Goal: Navigation & Orientation: Find specific page/section

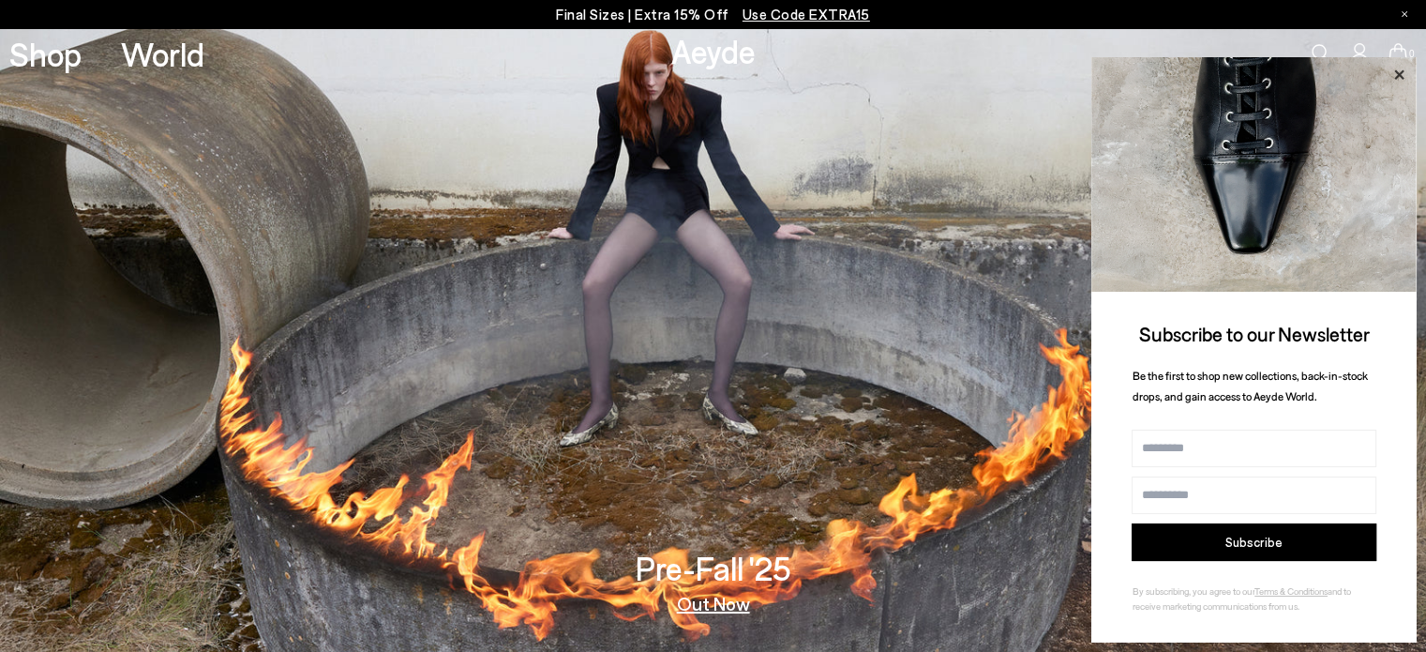
click at [1386, 70] on icon at bounding box center [1398, 75] width 24 height 24
click at [784, 14] on span "Use Code EXTRA15" at bounding box center [805, 14] width 127 height 17
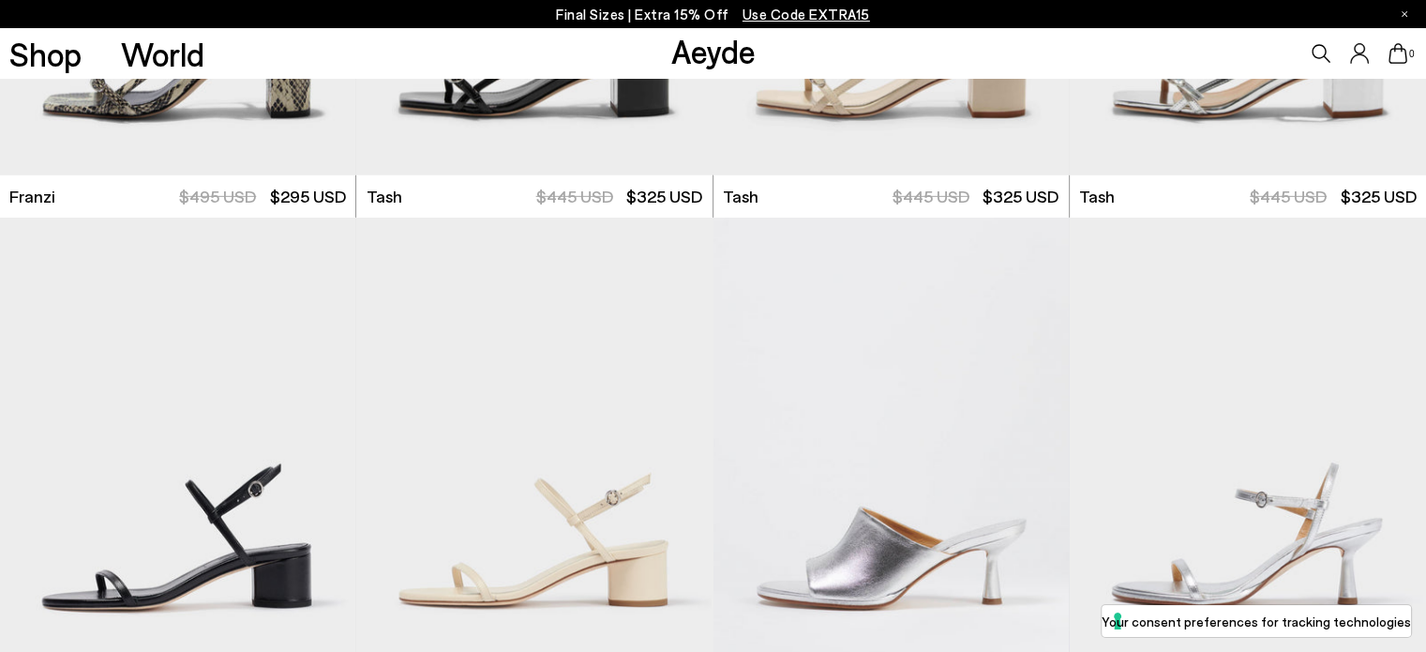
scroll to position [6187, 0]
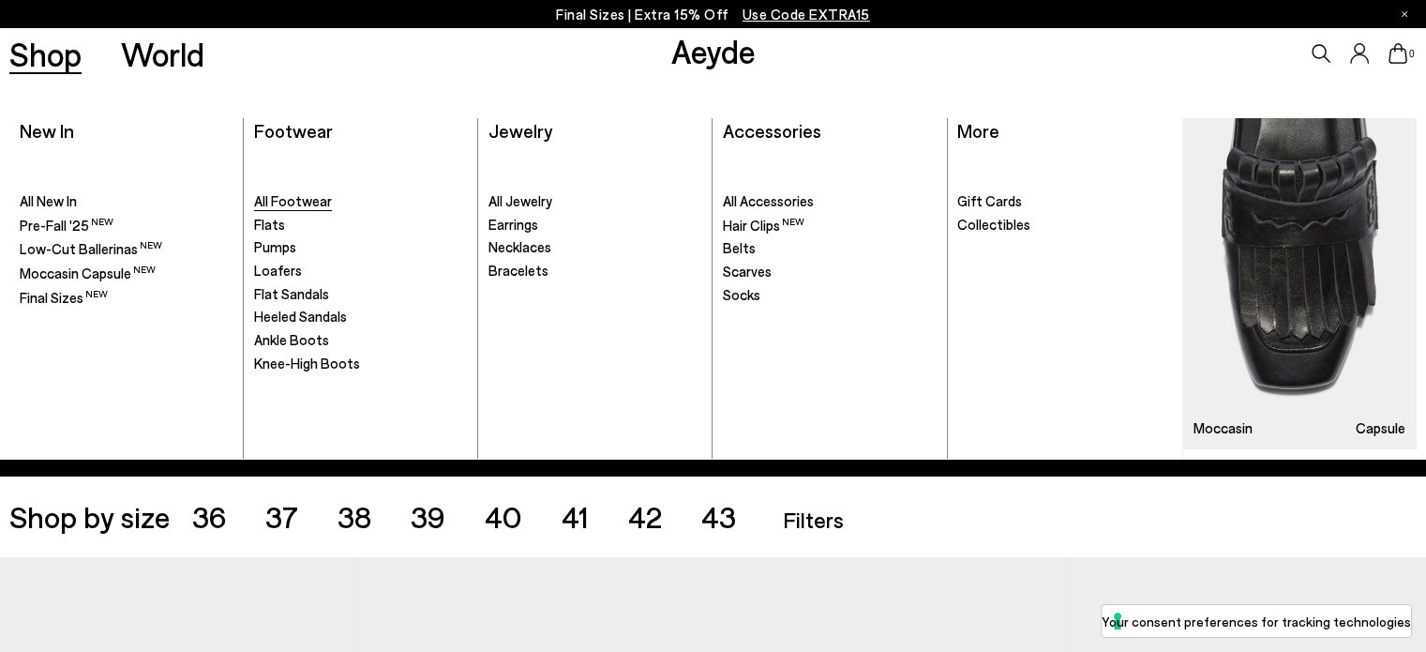
click at [290, 197] on span "All Footwear" at bounding box center [293, 200] width 78 height 17
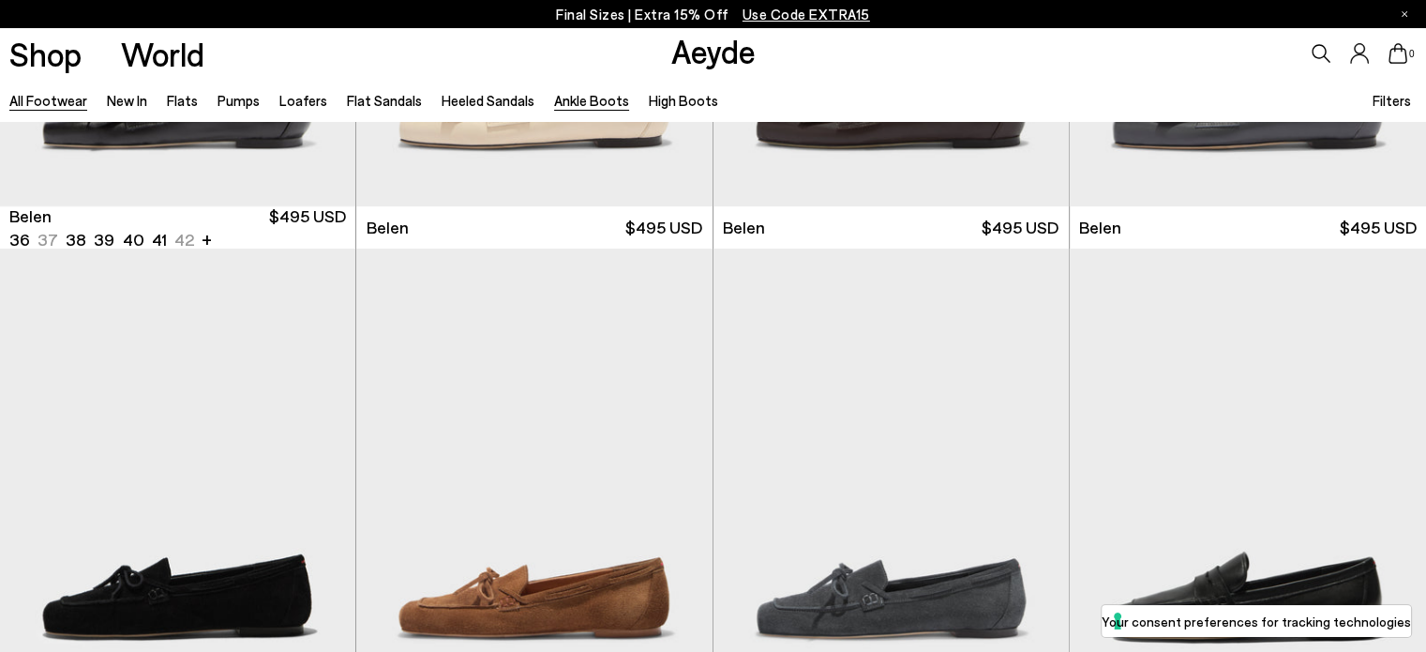
scroll to position [469, 0]
